Goal: Transaction & Acquisition: Purchase product/service

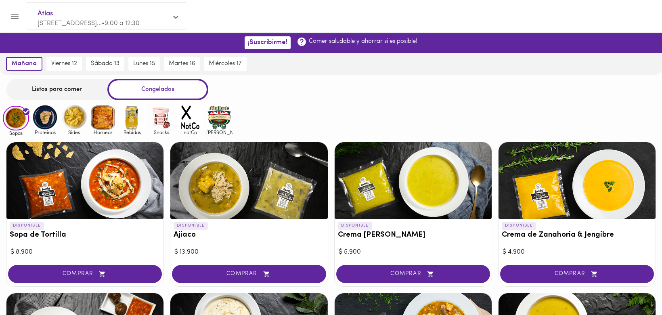
click at [46, 119] on img at bounding box center [45, 117] width 26 height 26
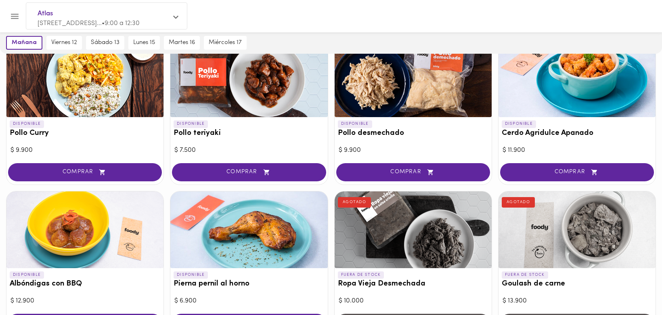
scroll to position [121, 0]
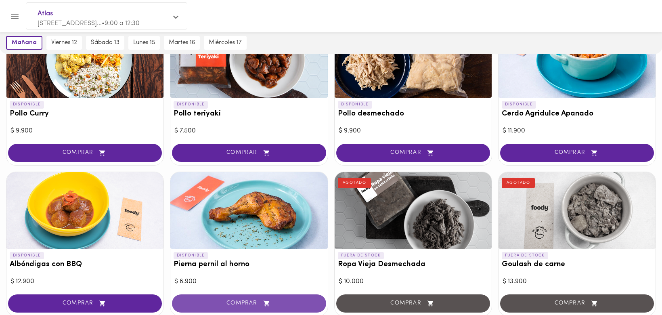
click at [238, 302] on span "COMPRAR" at bounding box center [249, 303] width 134 height 7
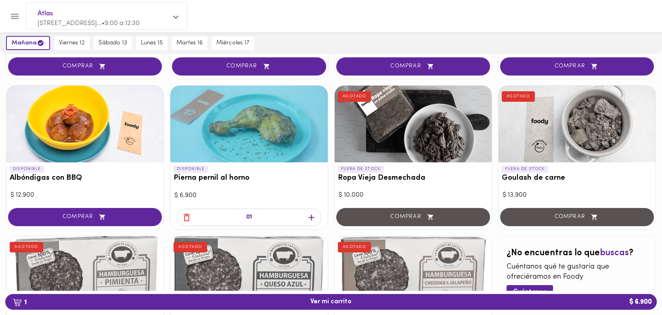
scroll to position [202, 0]
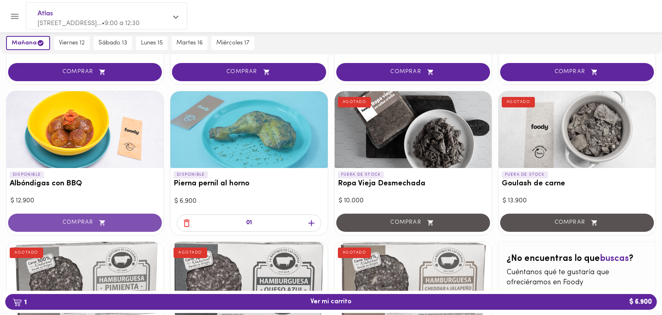
click at [81, 222] on span "COMPRAR" at bounding box center [85, 222] width 134 height 7
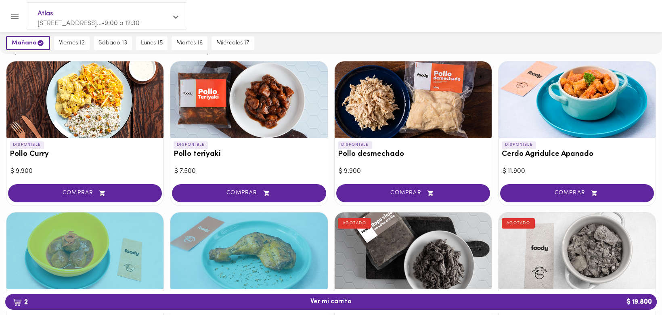
scroll to position [0, 0]
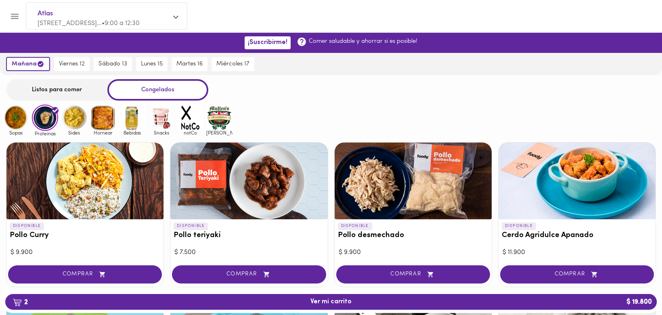
click at [47, 89] on div "Listos para comer" at bounding box center [56, 89] width 101 height 21
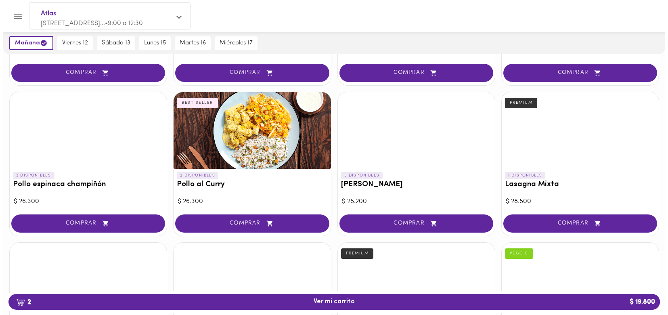
scroll to position [333, 0]
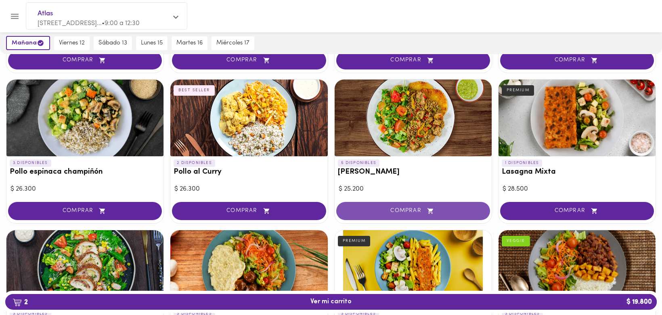
click at [401, 209] on span "COMPRAR" at bounding box center [413, 210] width 134 height 7
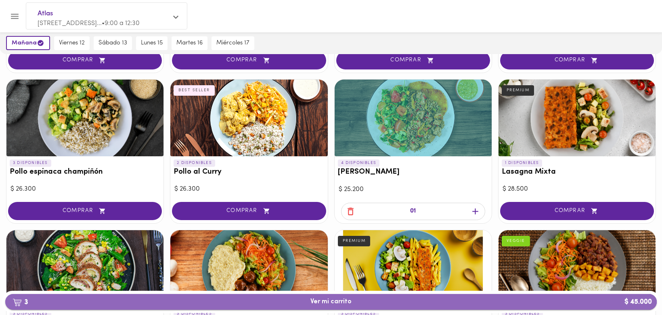
click at [337, 303] on span "3 Ver mi carrito $ 45.000" at bounding box center [330, 302] width 41 height 8
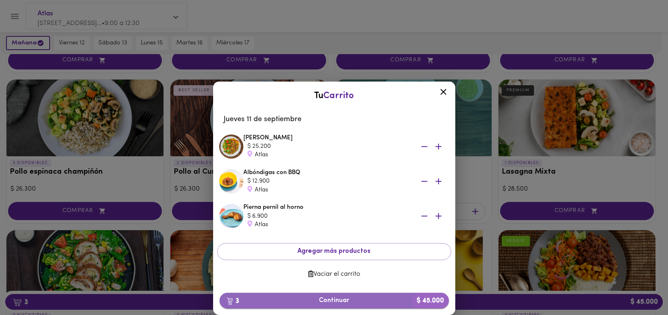
click at [312, 300] on span "3 Continuar $ 45.000" at bounding box center [334, 301] width 216 height 8
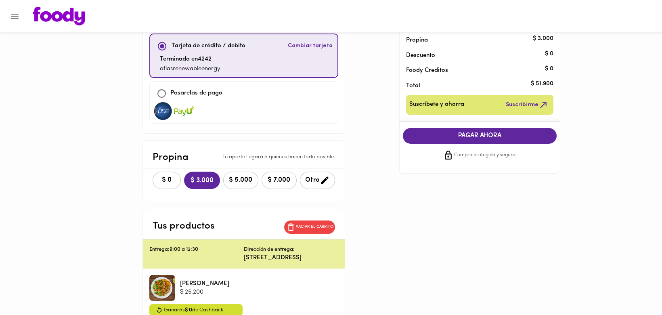
scroll to position [81, 0]
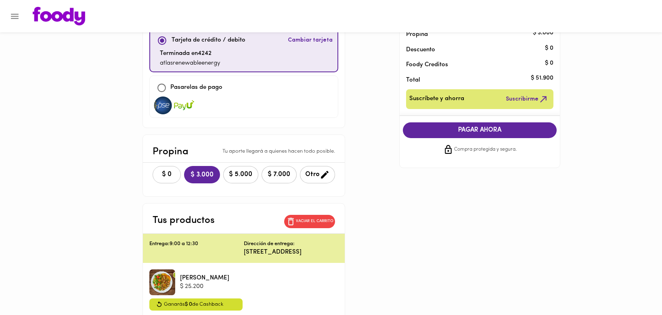
click at [158, 175] on span "$ 0" at bounding box center [167, 175] width 18 height 8
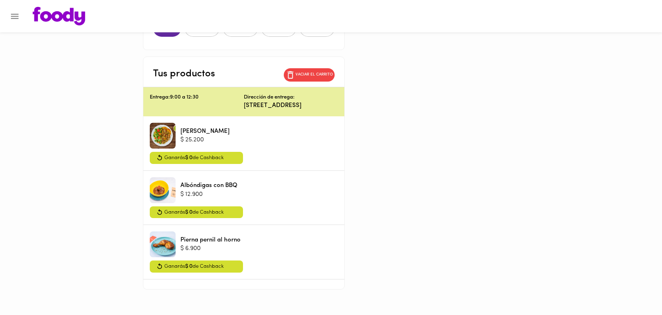
scroll to position [241, 0]
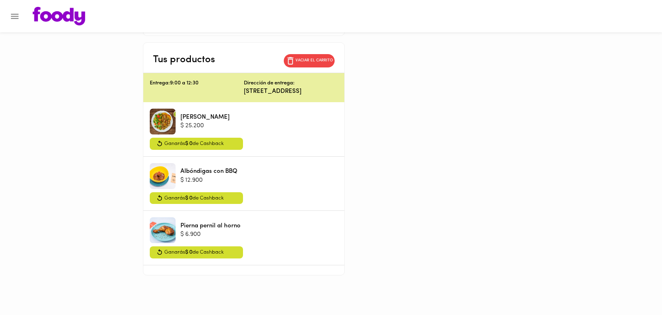
click at [239, 181] on div "Albóndigas con BBQ $ 12.900" at bounding box center [244, 176] width 188 height 26
click at [150, 177] on div at bounding box center [163, 176] width 26 height 26
drag, startPoint x: 137, startPoint y: 177, endPoint x: 132, endPoint y: 172, distance: 7.4
click at [150, 172] on div at bounding box center [163, 176] width 26 height 26
click at [333, 58] on p "Vaciar el carrito" at bounding box center [314, 61] width 38 height 6
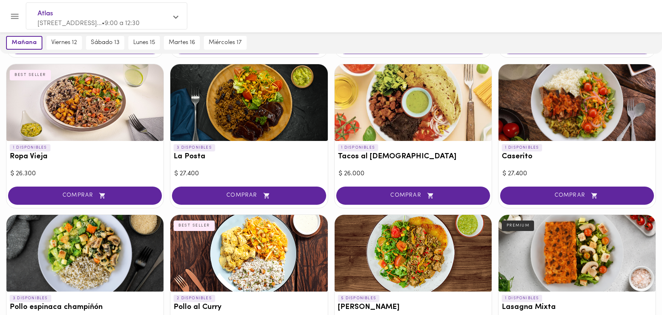
scroll to position [242, 0]
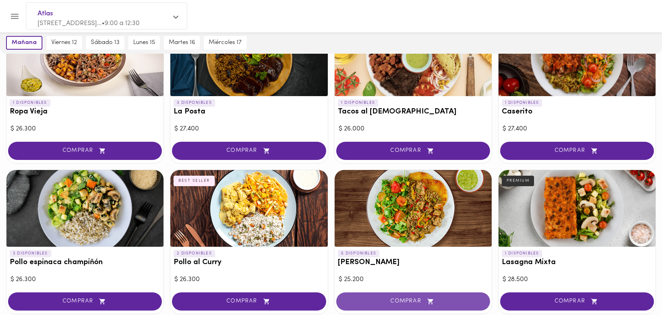
click at [411, 304] on span "COMPRAR" at bounding box center [413, 301] width 134 height 7
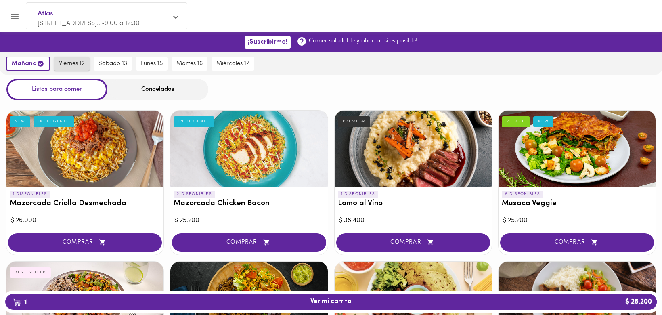
scroll to position [0, 0]
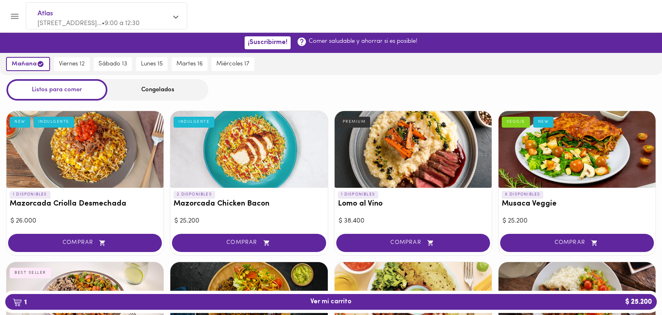
click at [159, 91] on div "Congelados" at bounding box center [157, 89] width 101 height 21
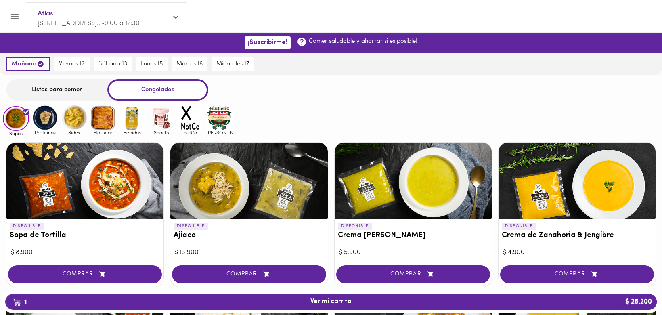
click at [41, 119] on img at bounding box center [45, 118] width 26 height 26
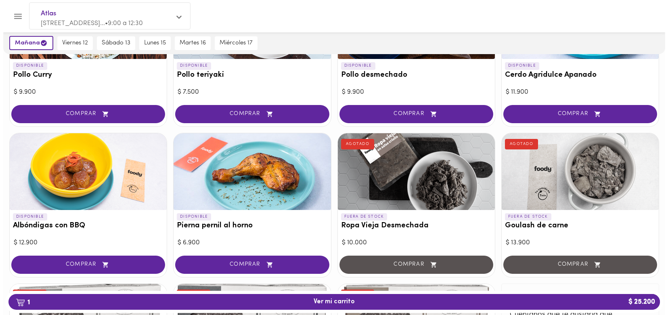
scroll to position [161, 0]
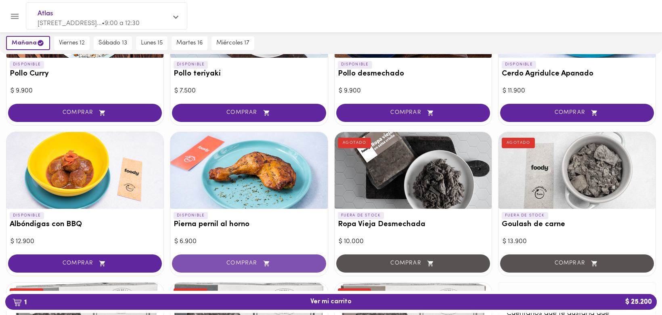
click at [240, 262] on span "COMPRAR" at bounding box center [249, 263] width 134 height 7
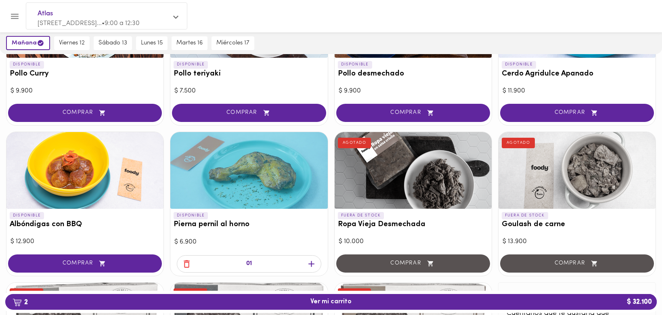
click at [336, 301] on span "2 Ver mi carrito $ 32.100" at bounding box center [330, 302] width 41 height 8
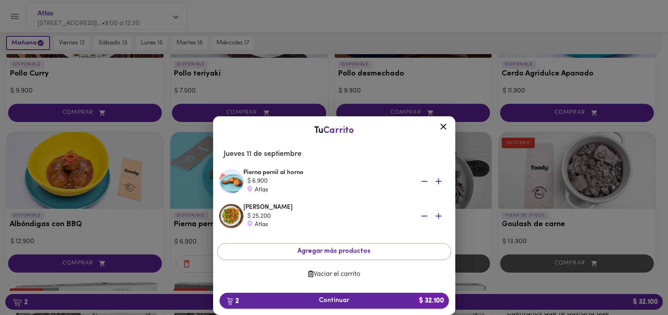
click at [329, 301] on span "2 Continuar $ 32.100" at bounding box center [334, 301] width 216 height 8
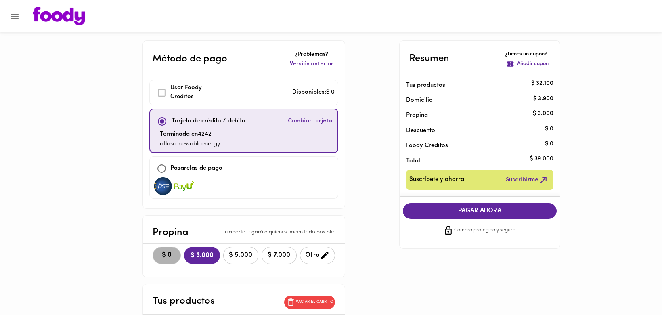
click at [158, 256] on span "$ 0" at bounding box center [167, 255] width 18 height 8
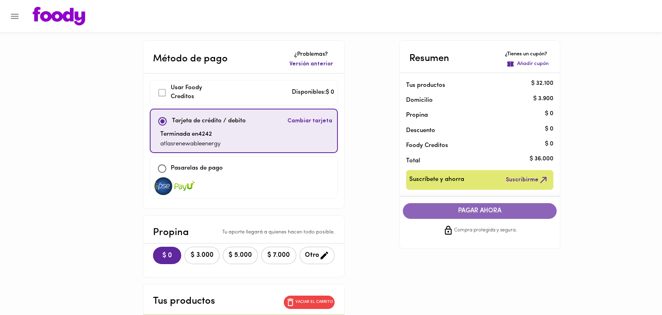
click at [489, 210] on span "PAGAR AHORA" at bounding box center [480, 211] width 138 height 8
